Goal: Information Seeking & Learning: Learn about a topic

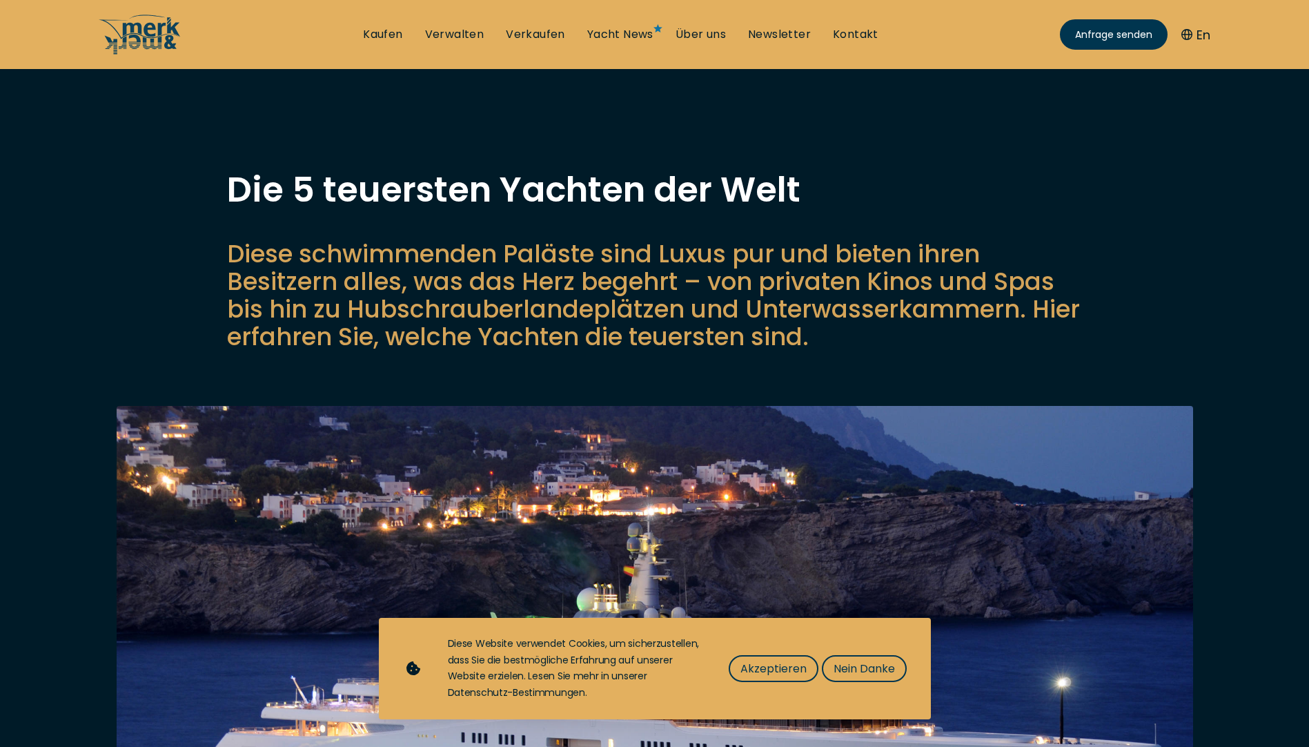
scroll to position [69, 0]
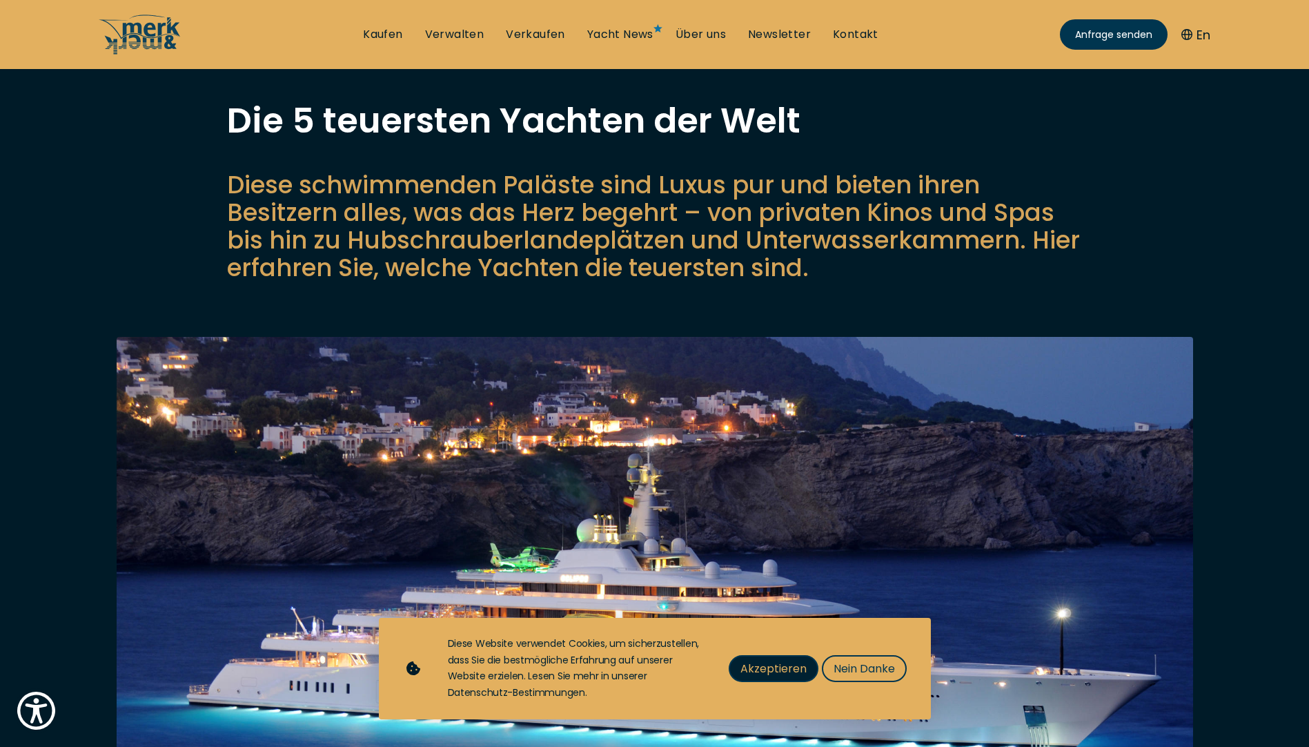
click at [767, 670] on span "Akzeptieren" at bounding box center [774, 668] width 66 height 17
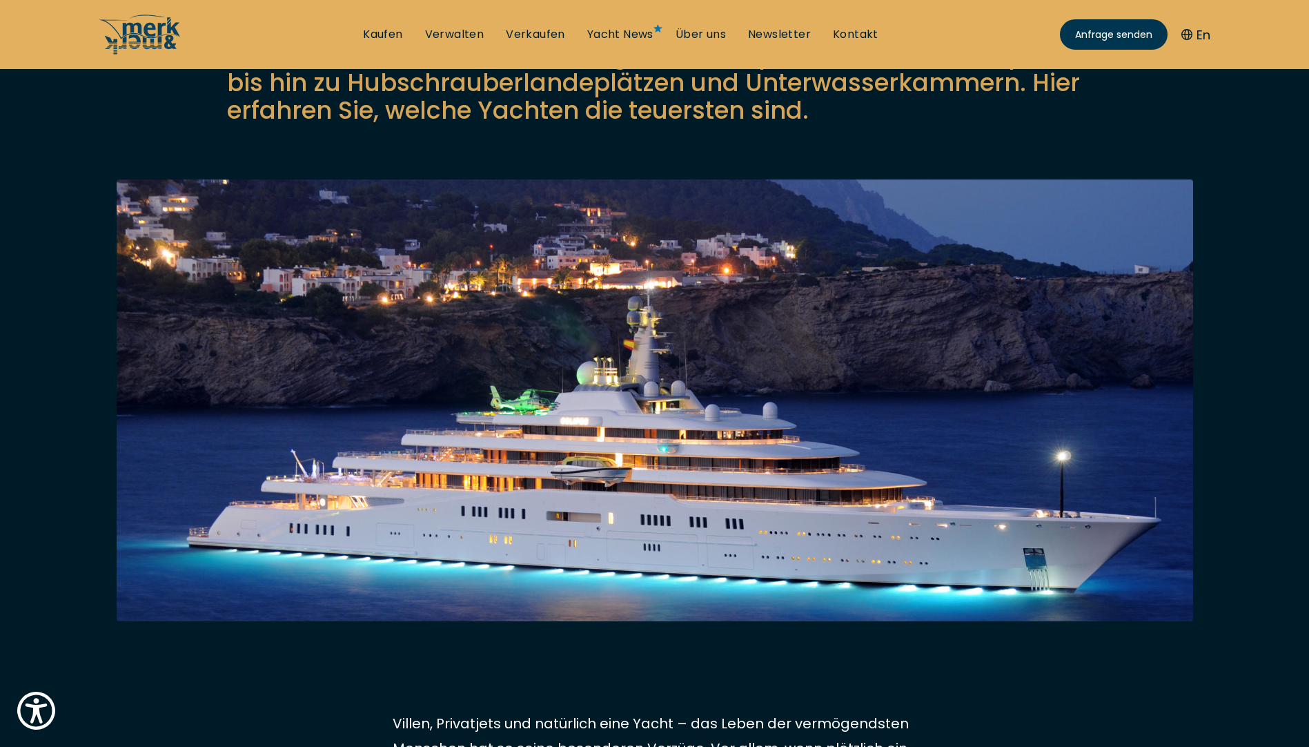
scroll to position [207, 0]
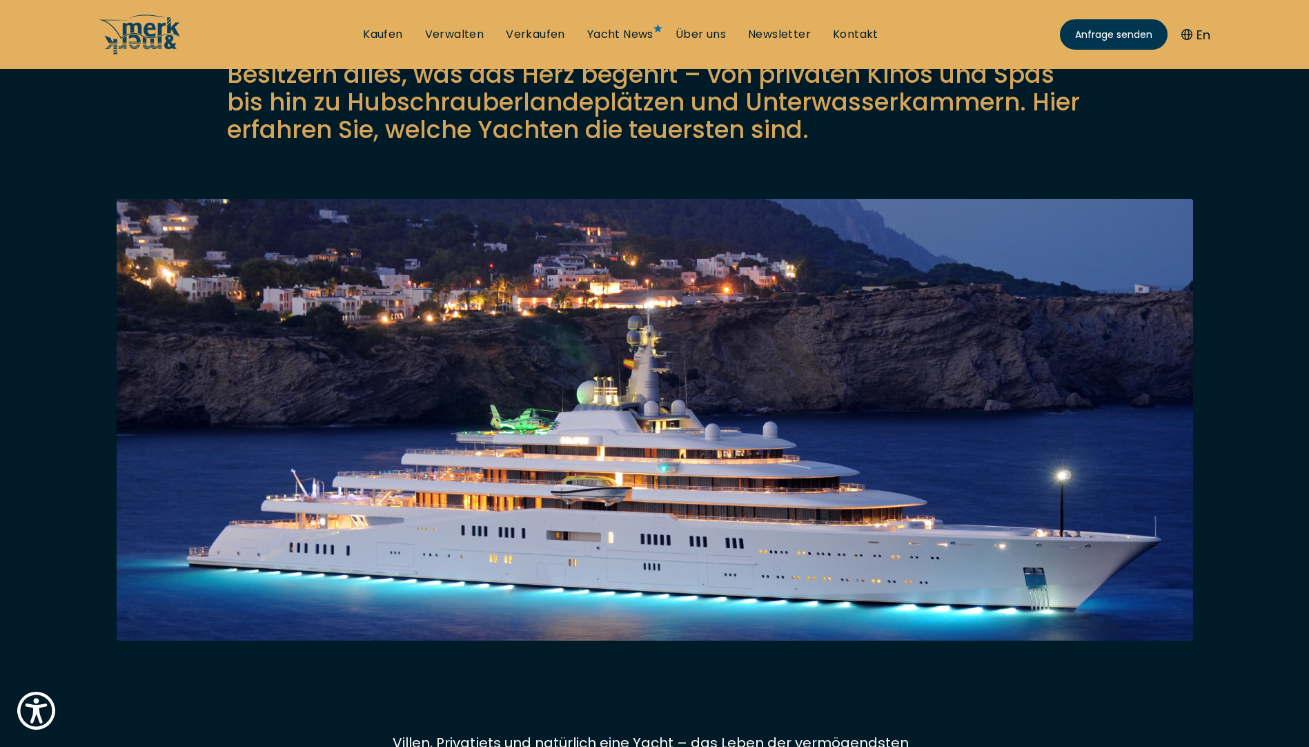
click at [1107, 460] on img at bounding box center [655, 556] width 1077 height 715
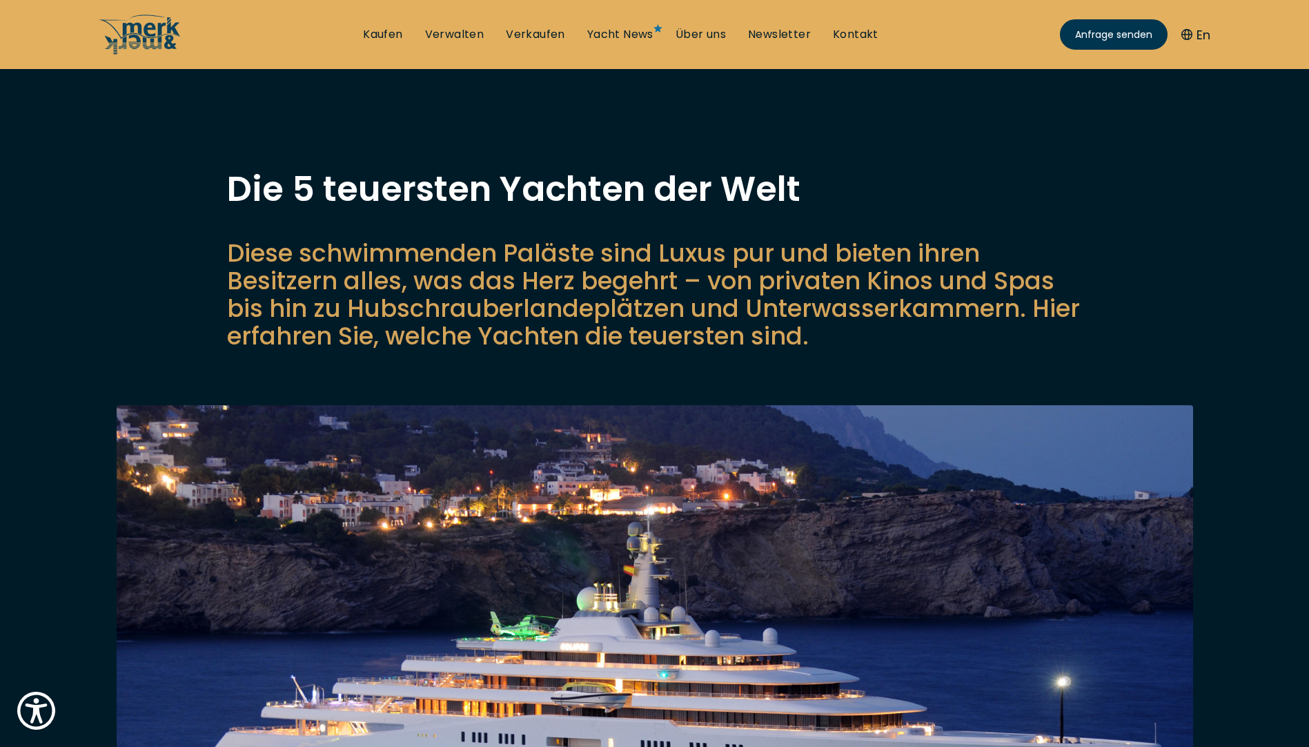
scroll to position [0, 0]
click at [385, 30] on link "Kaufen" at bounding box center [382, 34] width 39 height 15
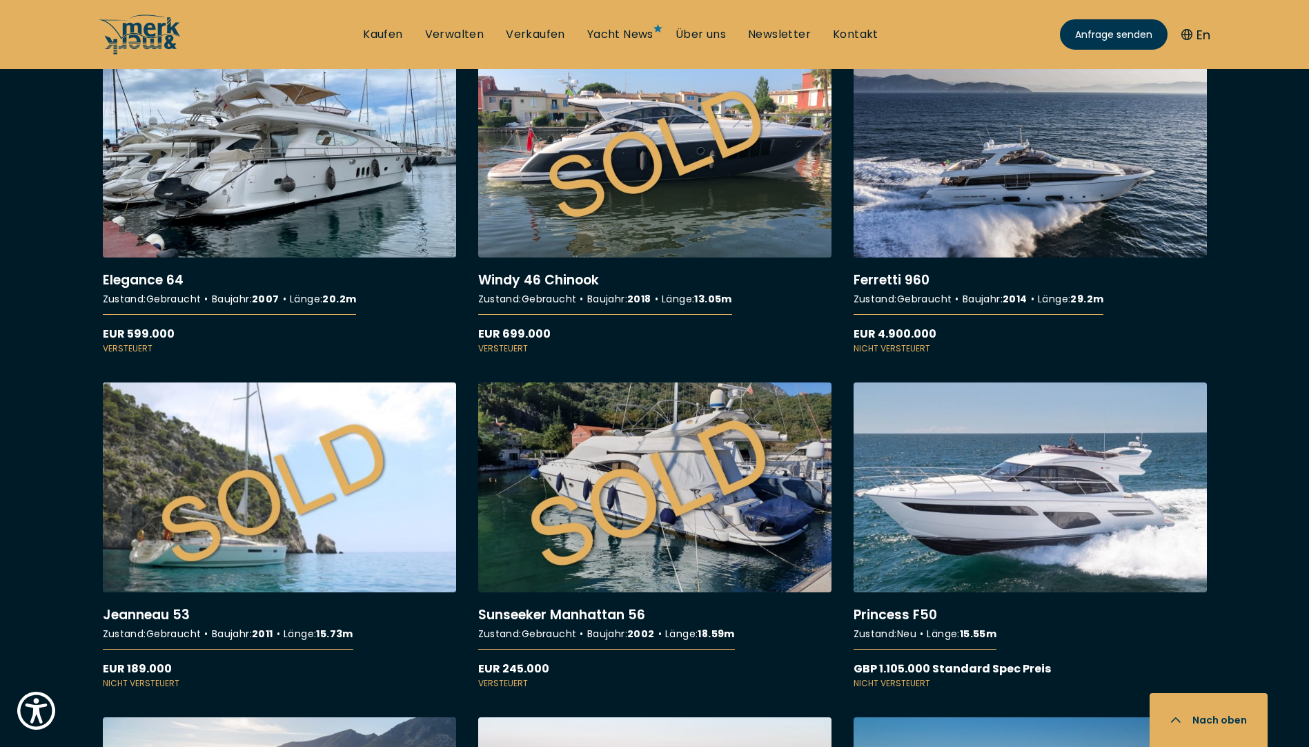
scroll to position [11526, 0]
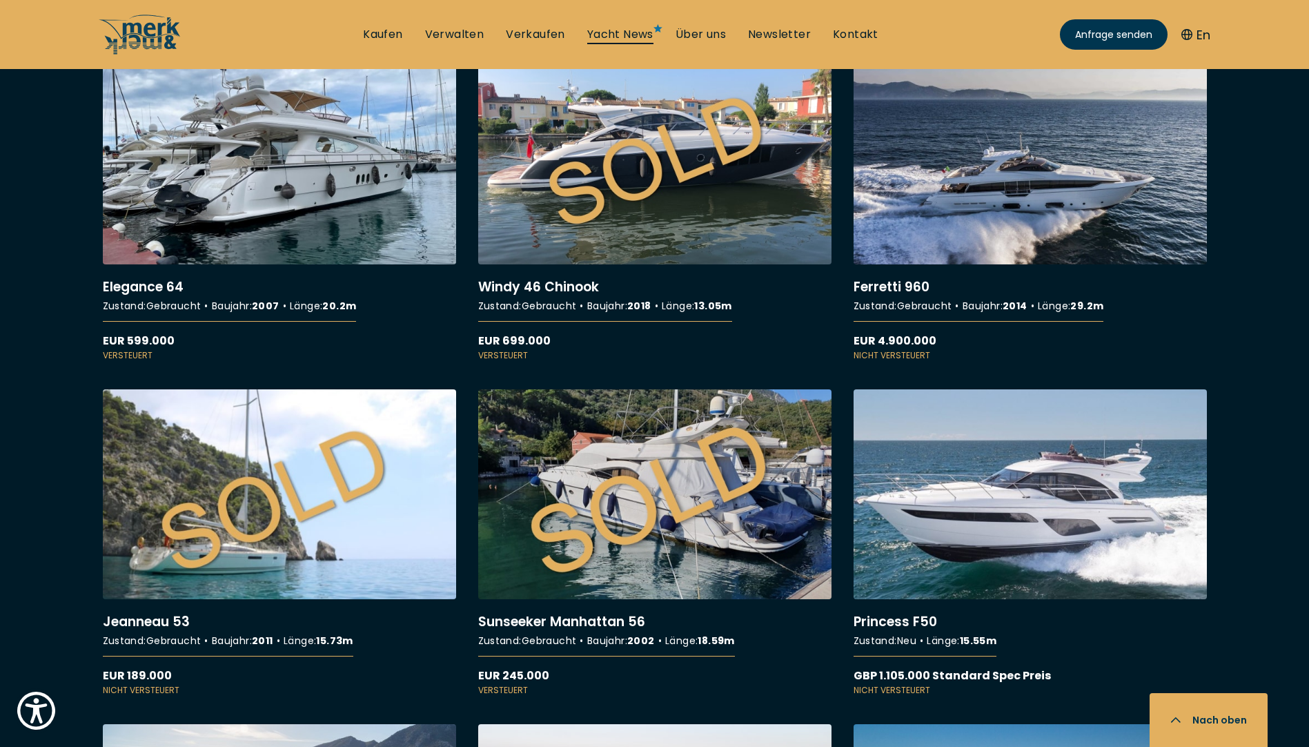
click at [629, 35] on link "Yacht News" at bounding box center [620, 34] width 66 height 15
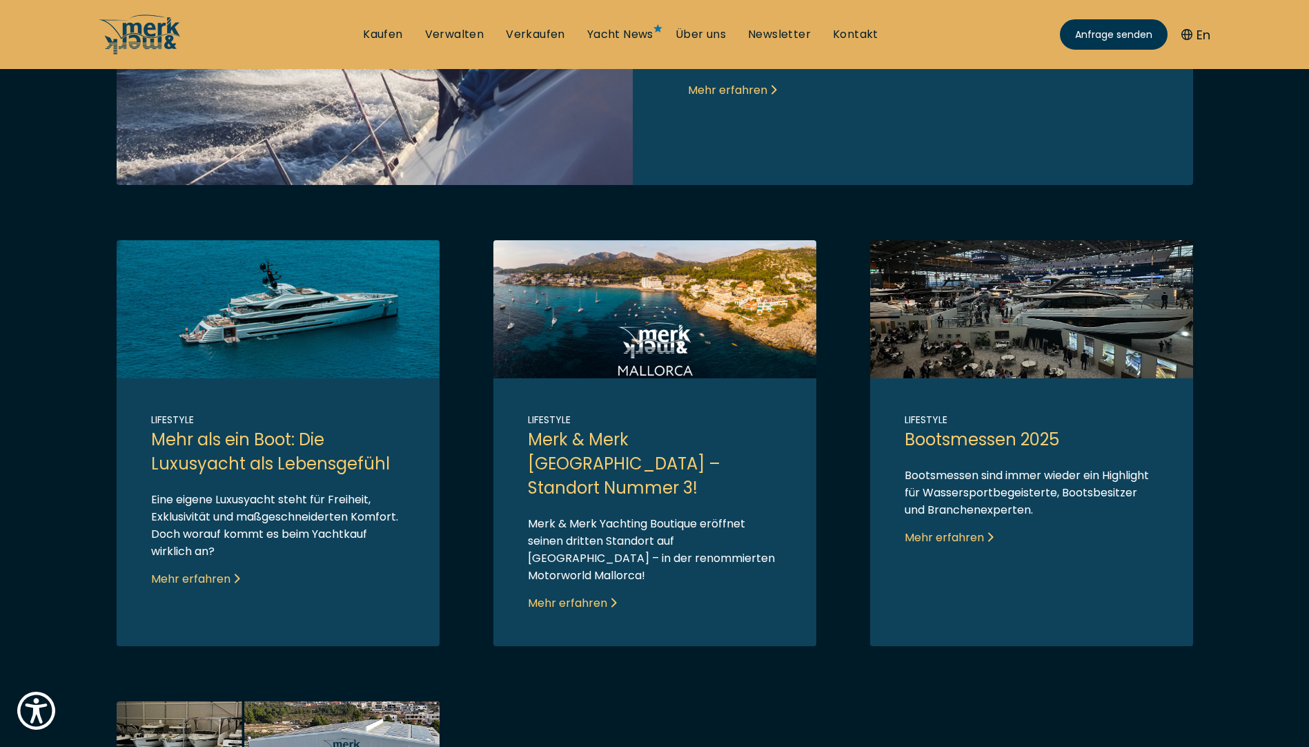
scroll to position [690, 0]
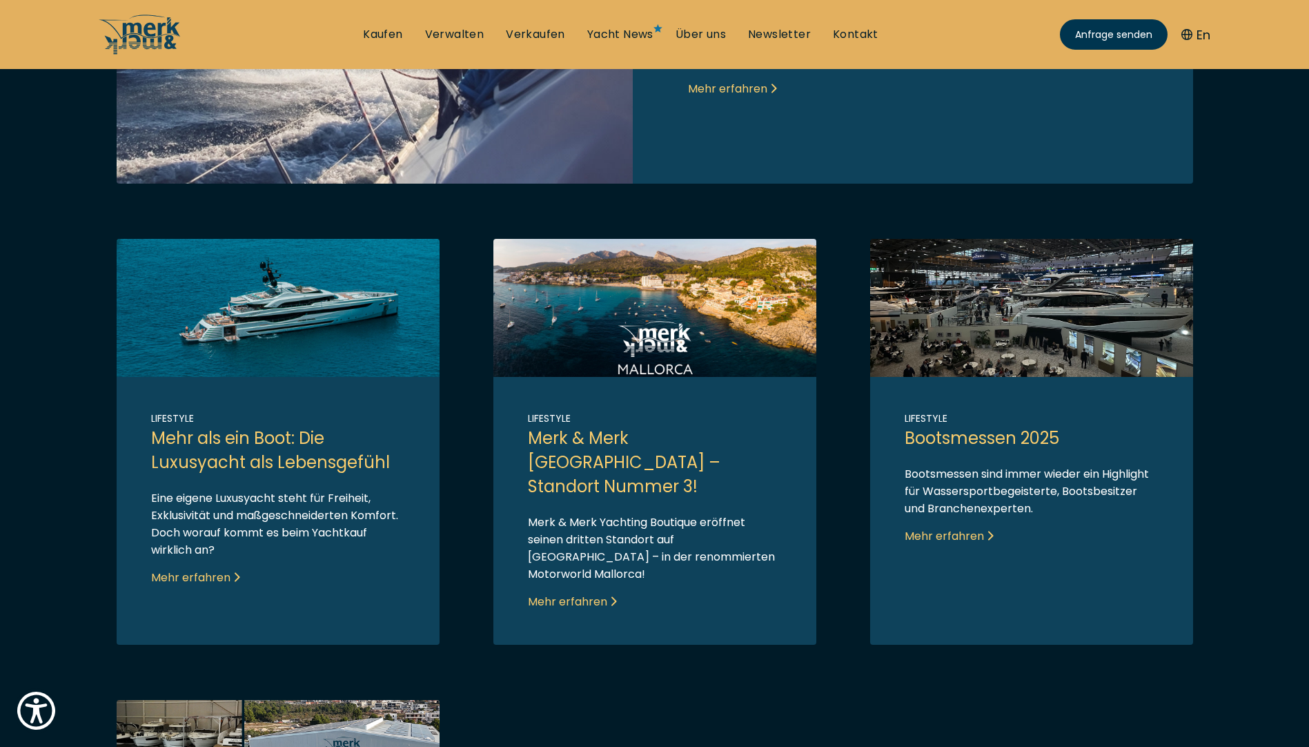
click at [198, 556] on link "Link to post" at bounding box center [278, 442] width 323 height 406
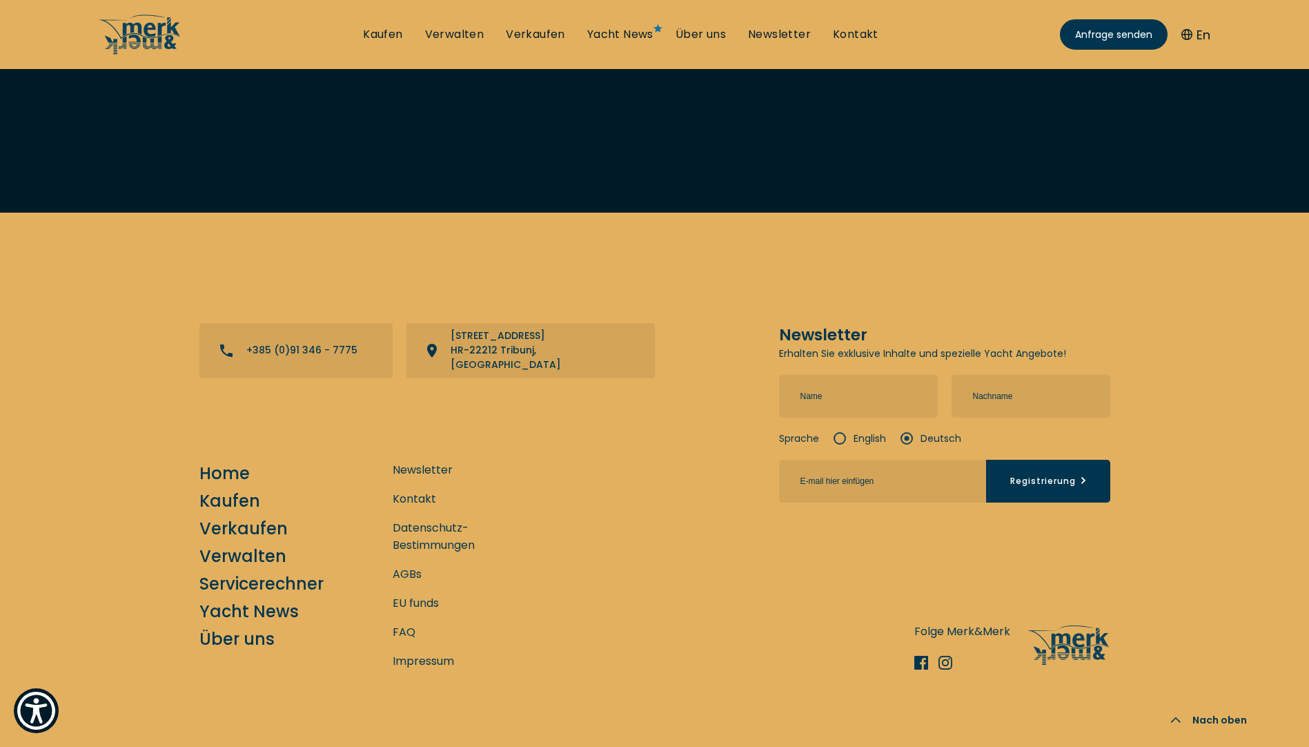
scroll to position [4243, 0]
